Goal: Task Accomplishment & Management: Use online tool/utility

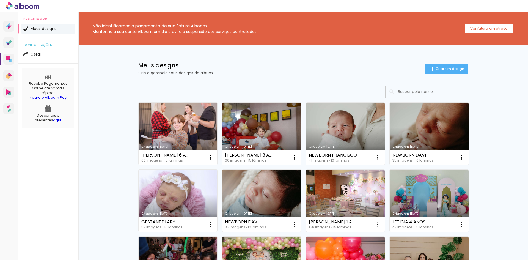
click at [440, 70] on span "Criar um design" at bounding box center [449, 69] width 29 height 4
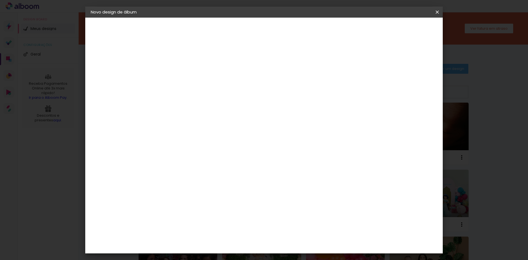
click at [181, 71] on input at bounding box center [181, 74] width 0 height 9
type input "teste"
type paper-input "teste"
click at [0, 0] on slot "Avançar" at bounding box center [0, 0] width 0 height 0
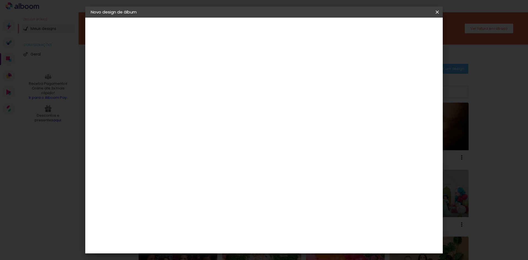
click at [211, 256] on paper-item "Clan Color" at bounding box center [194, 263] width 59 height 14
click at [283, 32] on paper-button "Avançar" at bounding box center [269, 28] width 27 height 9
